Goal: Find specific page/section: Find specific page/section

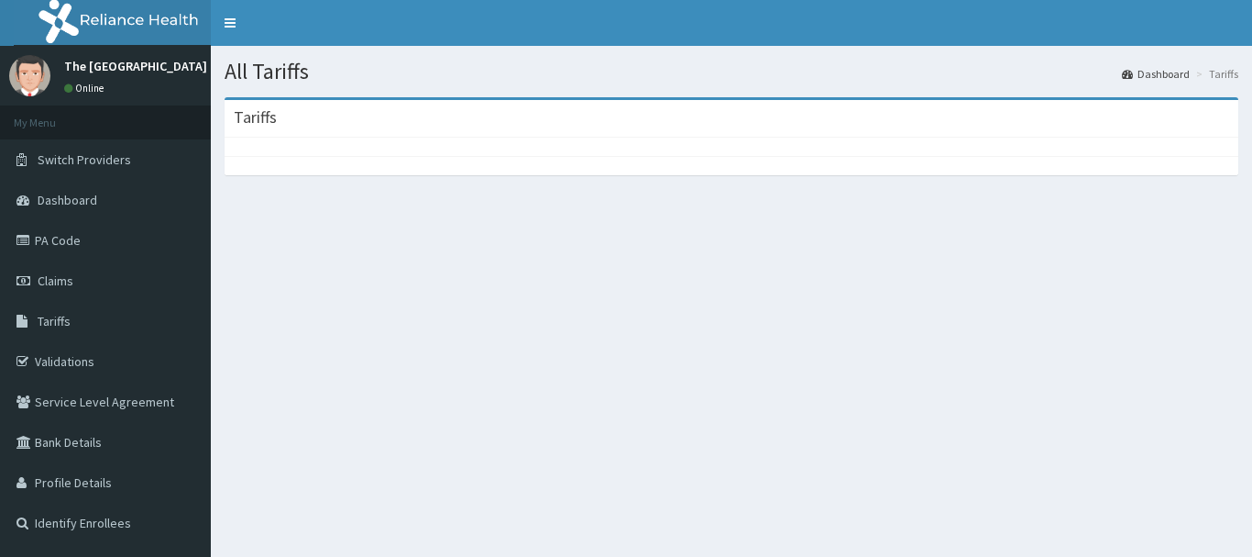
click at [65, 325] on span "Tariffs" at bounding box center [54, 321] width 33 height 17
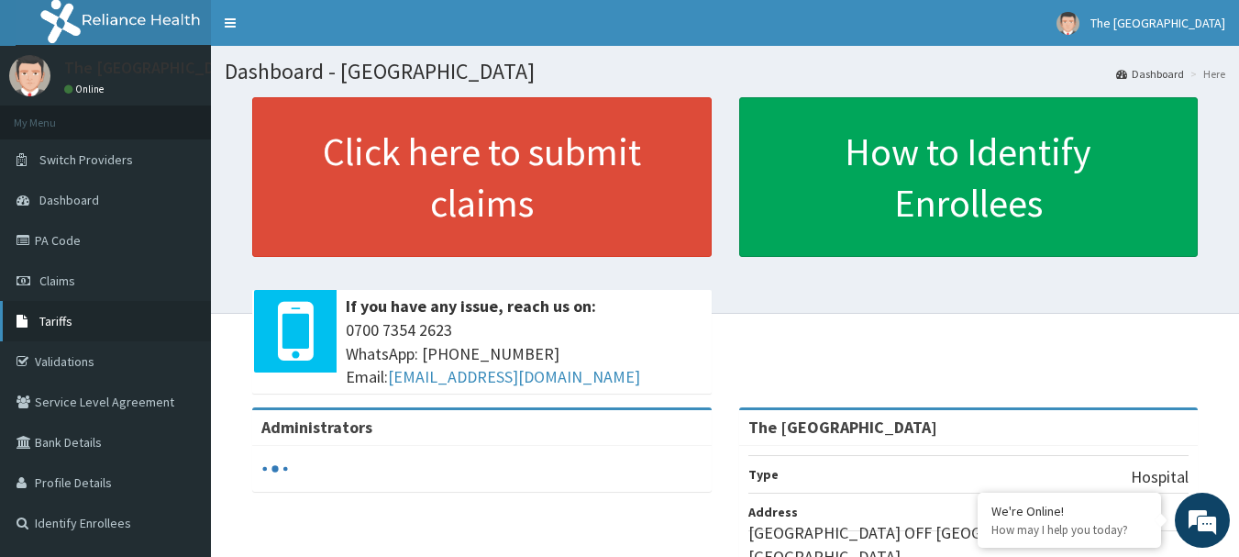
click at [81, 321] on link "Tariffs" at bounding box center [105, 321] width 211 height 40
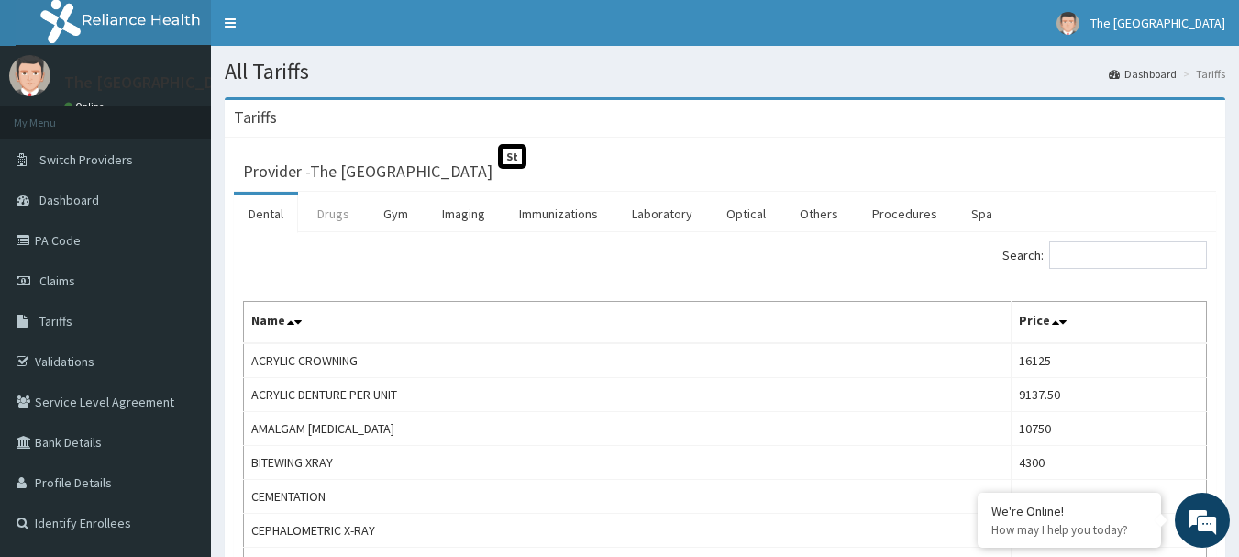
click at [344, 220] on link "Drugs" at bounding box center [333, 213] width 61 height 39
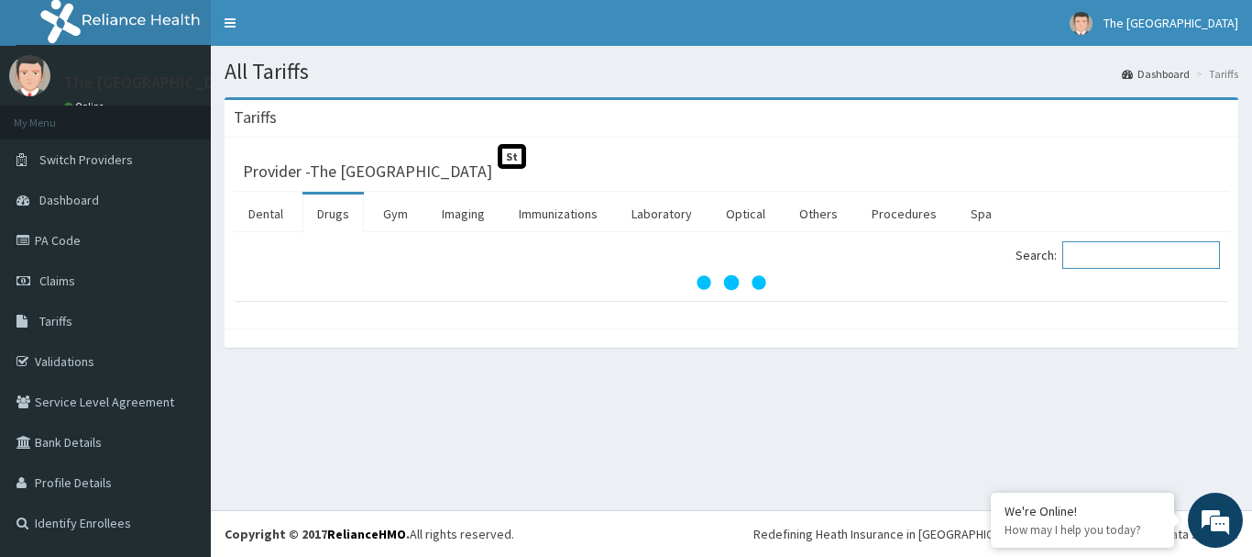
click at [1165, 263] on input "Search:" at bounding box center [1142, 255] width 158 height 28
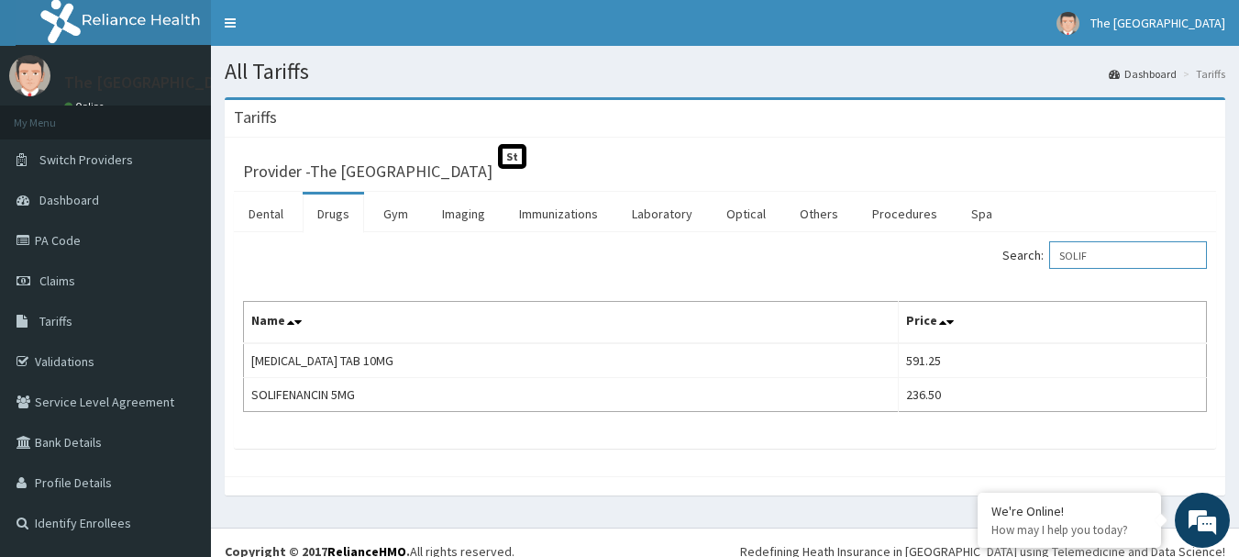
type input "SOLIF"
click at [65, 232] on link "PA Code" at bounding box center [105, 240] width 211 height 40
